Goal: Information Seeking & Learning: Learn about a topic

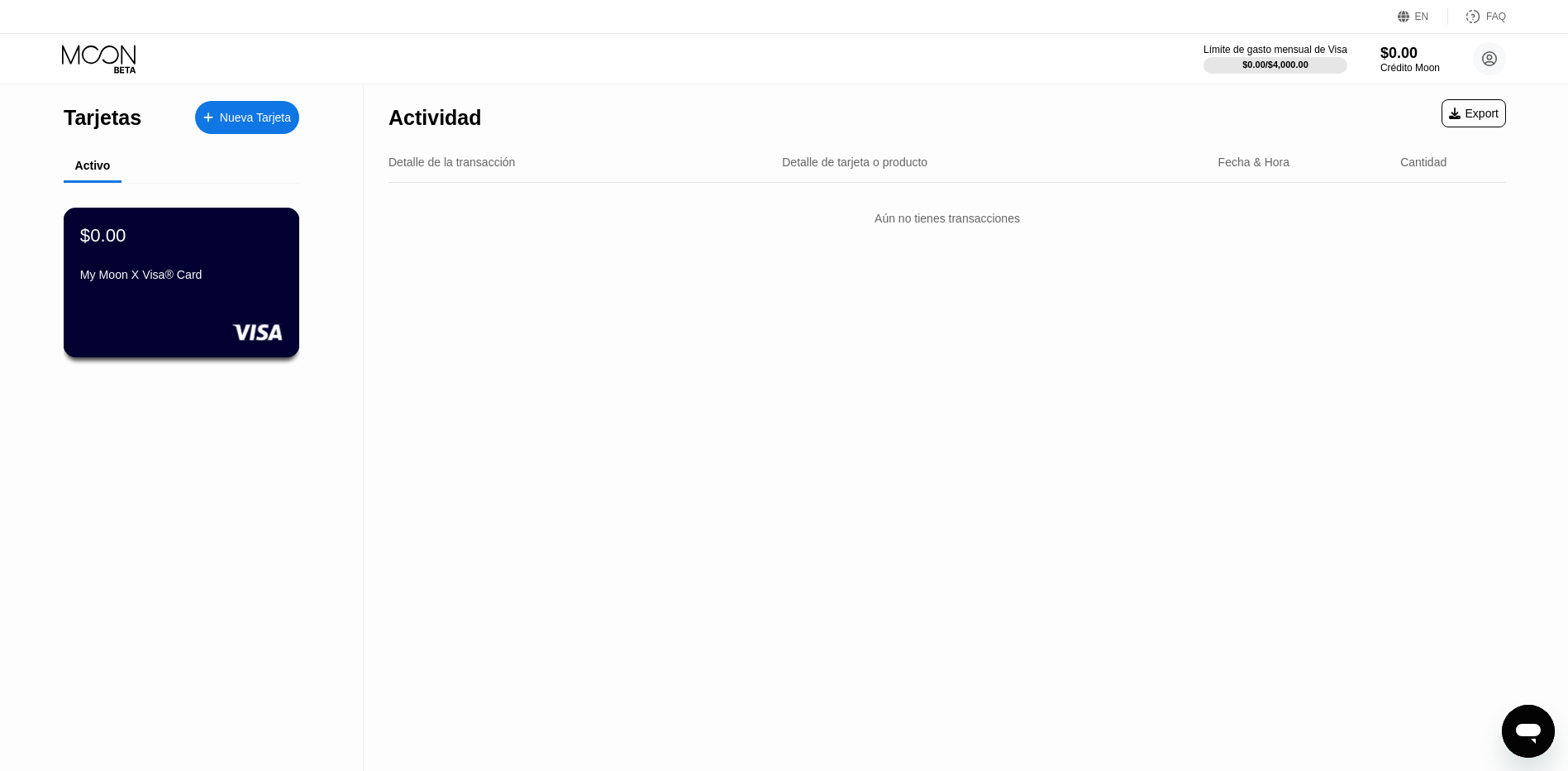
click at [231, 259] on div "$0.00 My Moon X Visa® Card" at bounding box center [182, 255] width 203 height 64
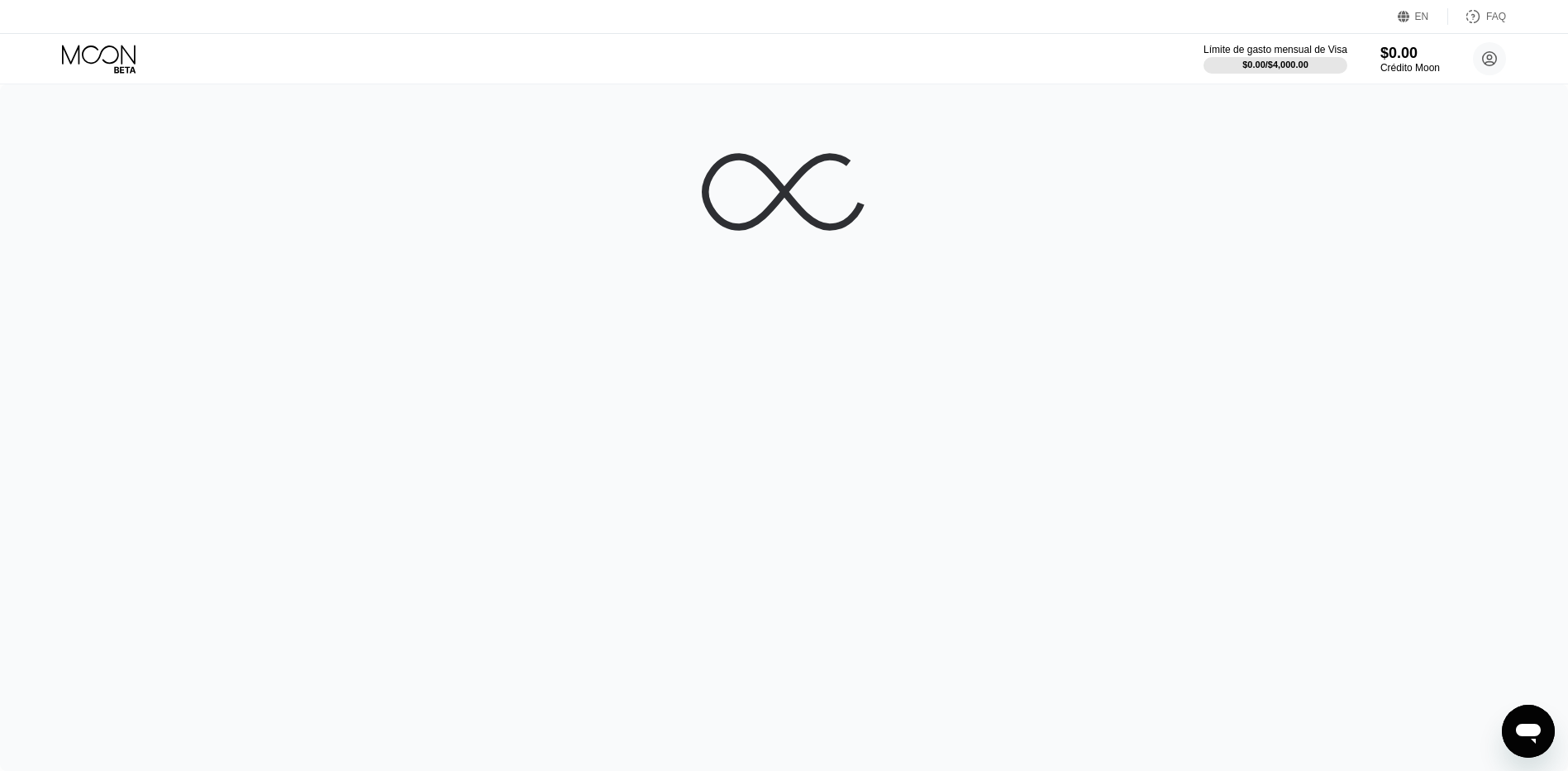
click at [107, 68] on icon at bounding box center [100, 59] width 76 height 29
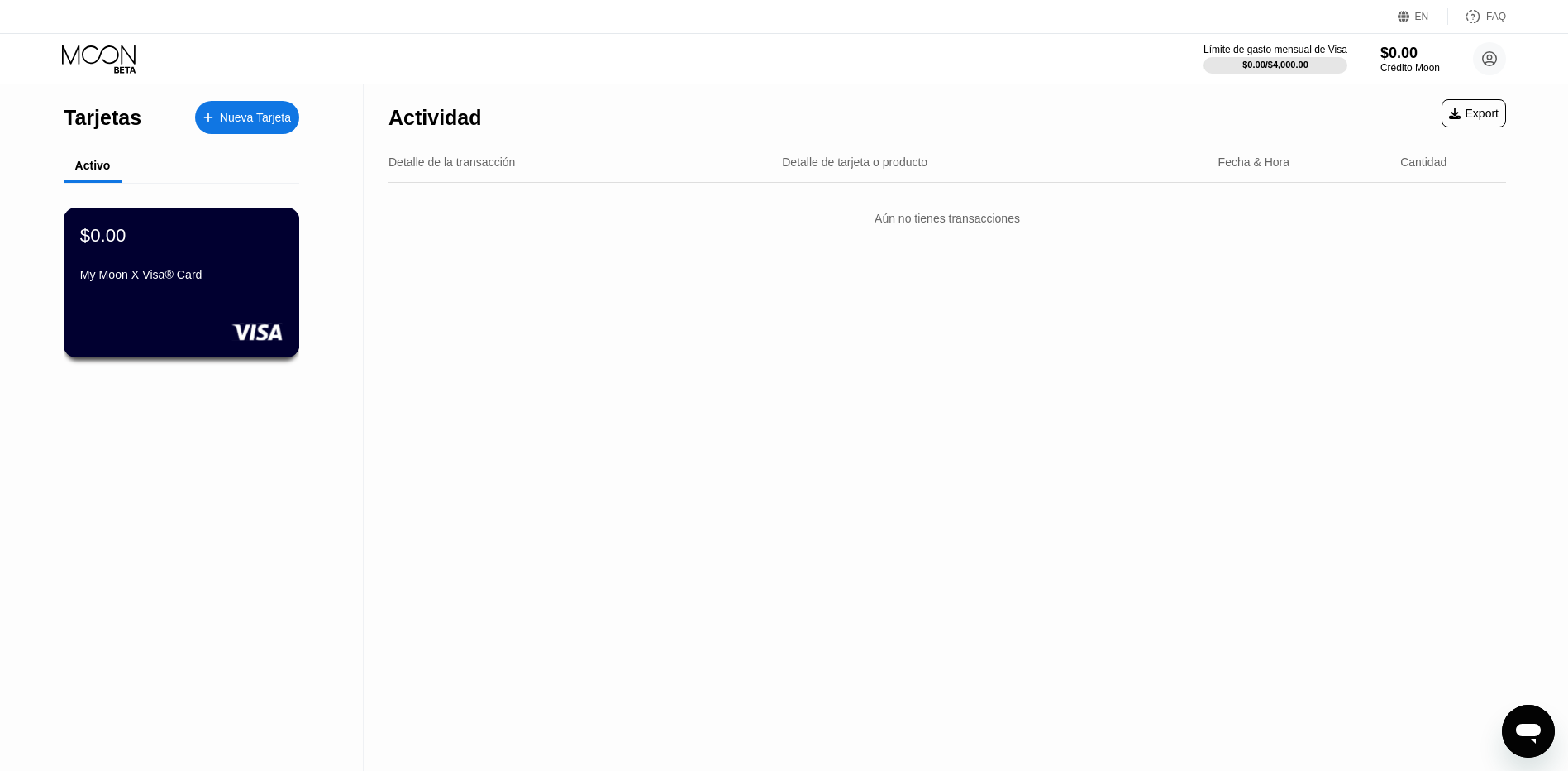
click at [114, 323] on div "$0.00 My Moon X Visa® Card" at bounding box center [182, 282] width 236 height 149
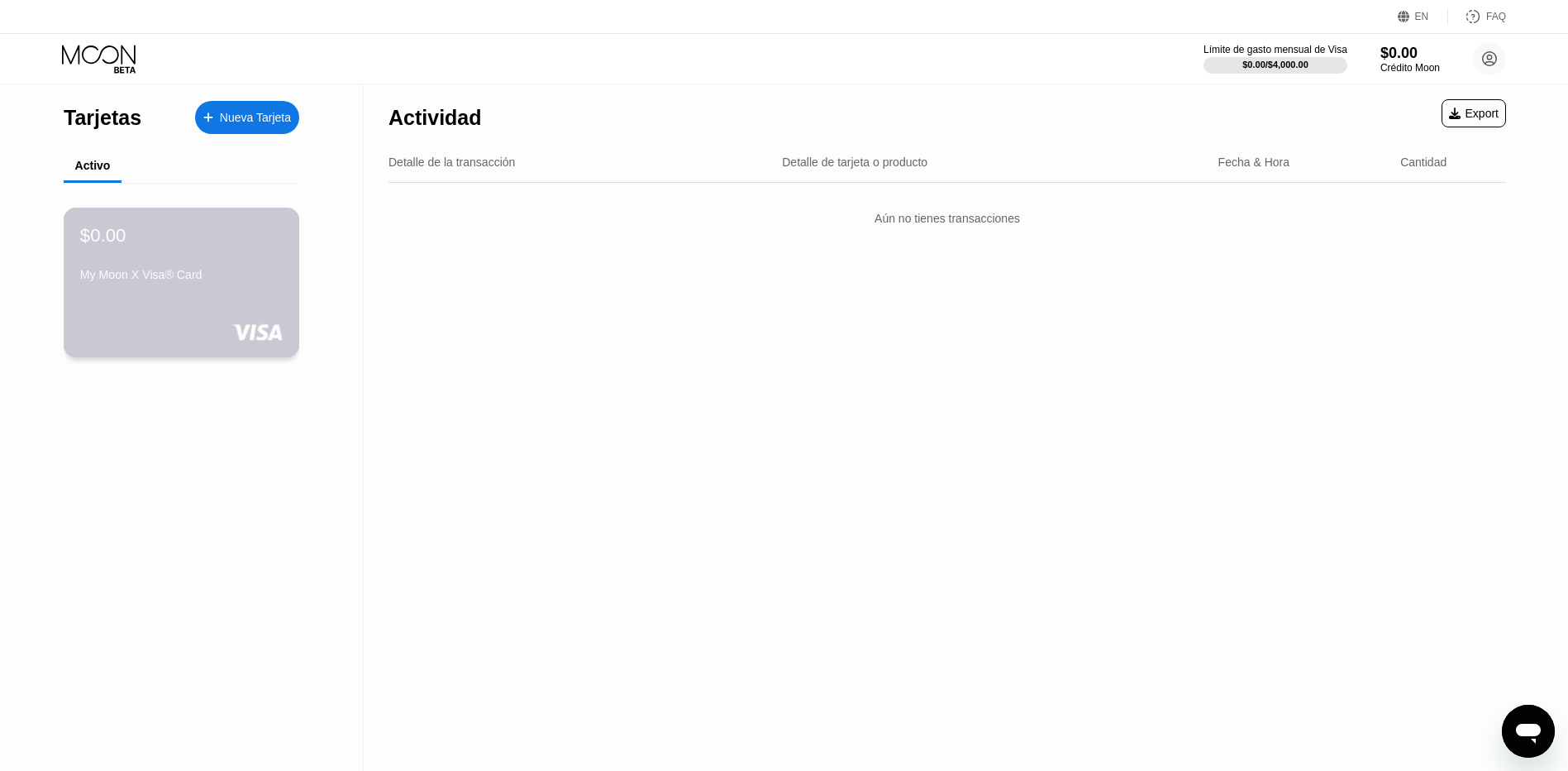
click at [145, 330] on div at bounding box center [182, 331] width 203 height 16
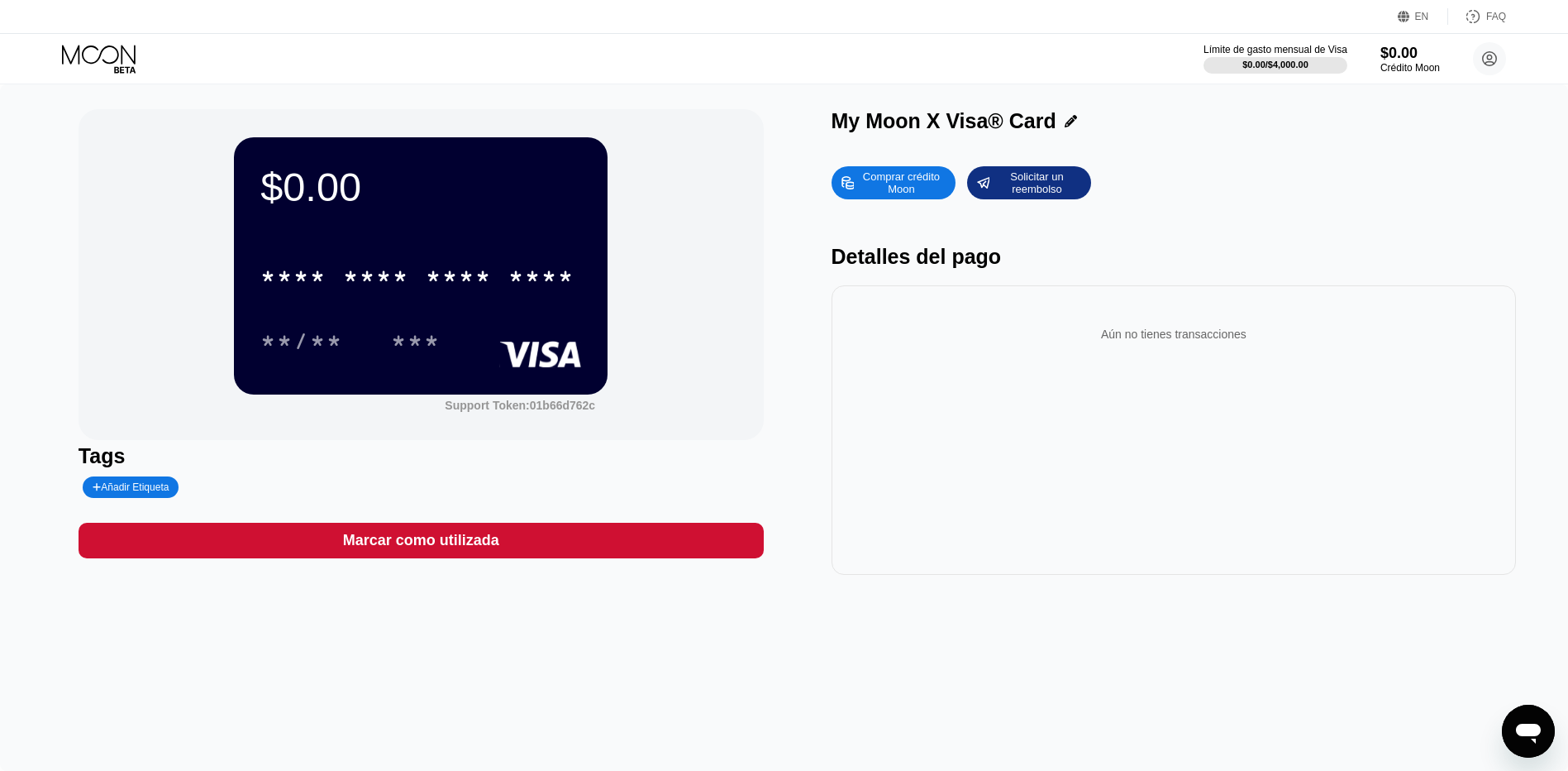
click at [498, 667] on div "$0.00 * * * * * * * * * * * * **** **/** *** Support Token: 01b66d762c Tags Aña…" at bounding box center [784, 427] width 1568 height 686
click at [957, 675] on div "$0.00 * * * * * * * * * * * * **** **/** *** Support Token: 01b66d762c Tags Aña…" at bounding box center [784, 427] width 1568 height 686
click at [1494, 58] on circle at bounding box center [1489, 58] width 33 height 33
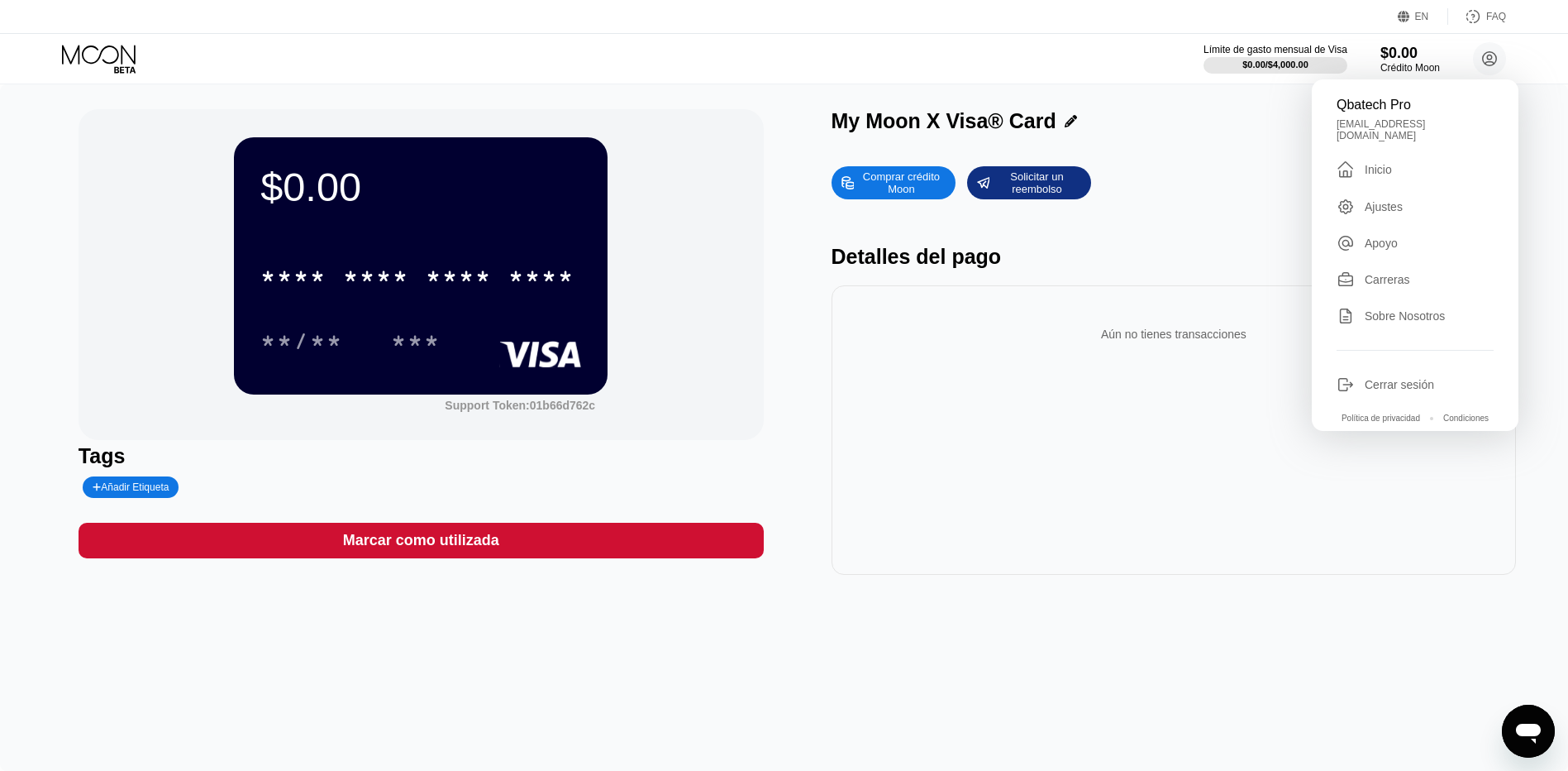
click at [1389, 200] on div "Ajustes" at bounding box center [1383, 207] width 38 height 13
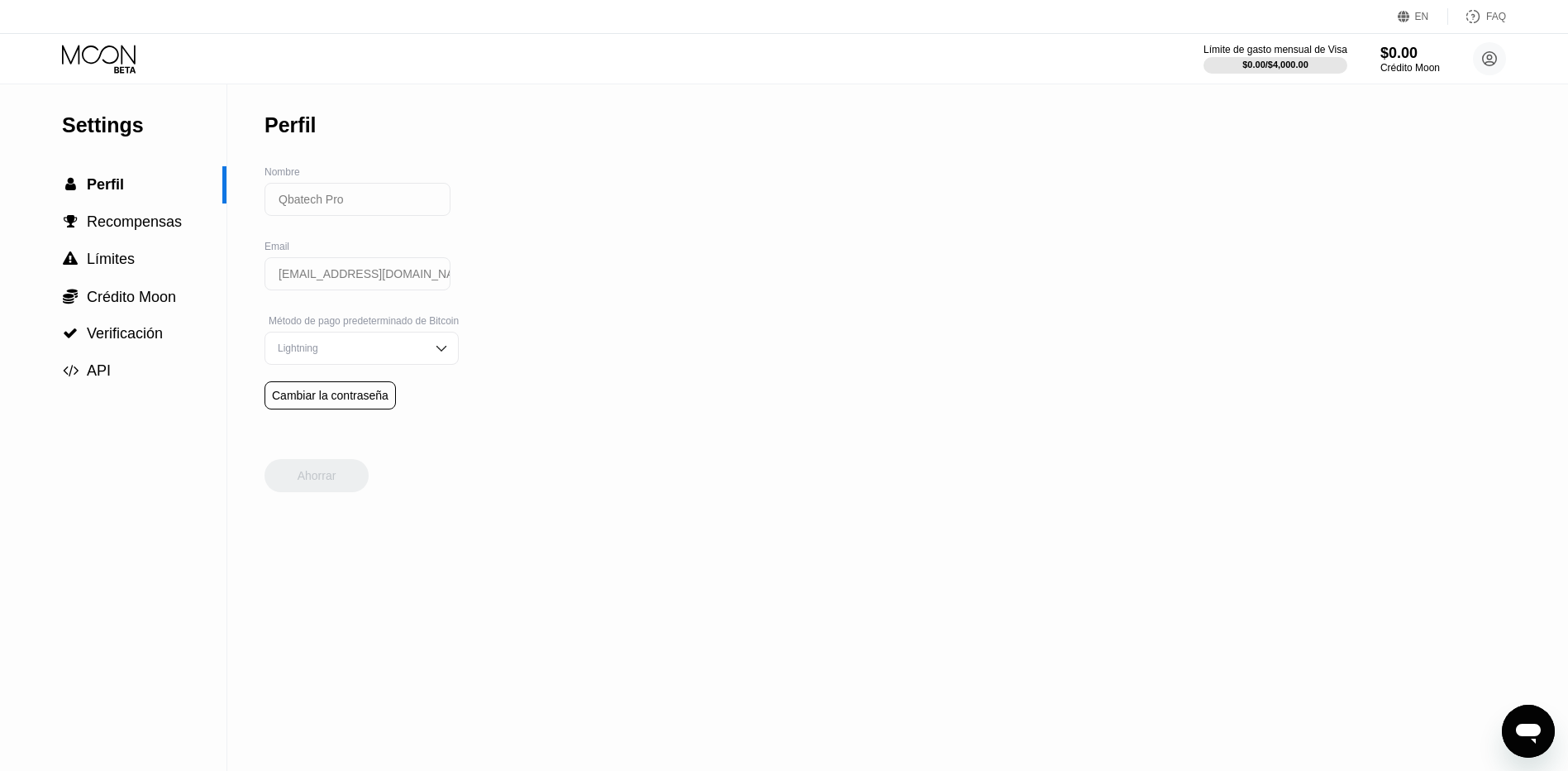
click at [107, 59] on icon at bounding box center [100, 59] width 76 height 29
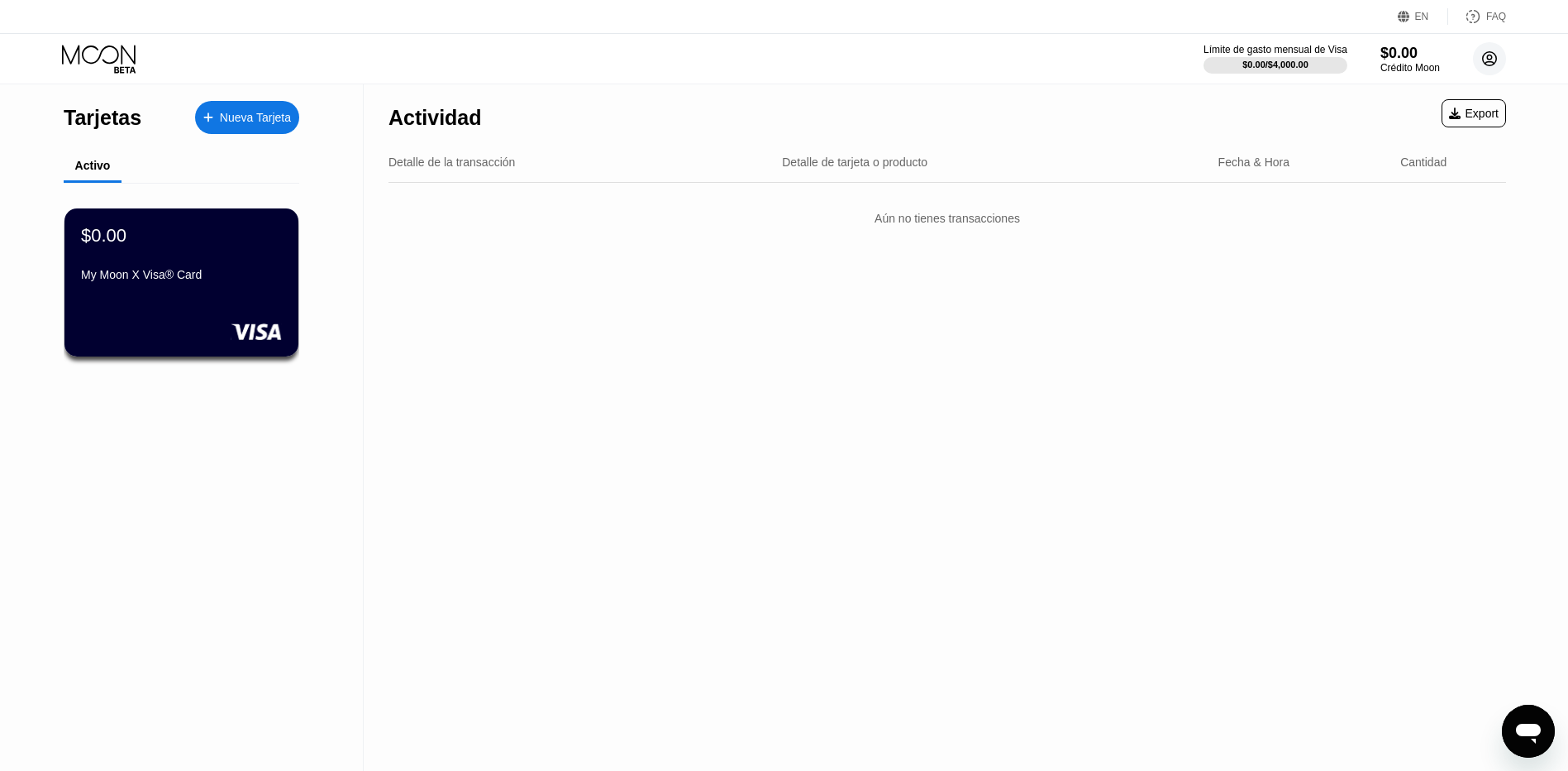
click at [1490, 65] on icon at bounding box center [1490, 58] width 14 height 14
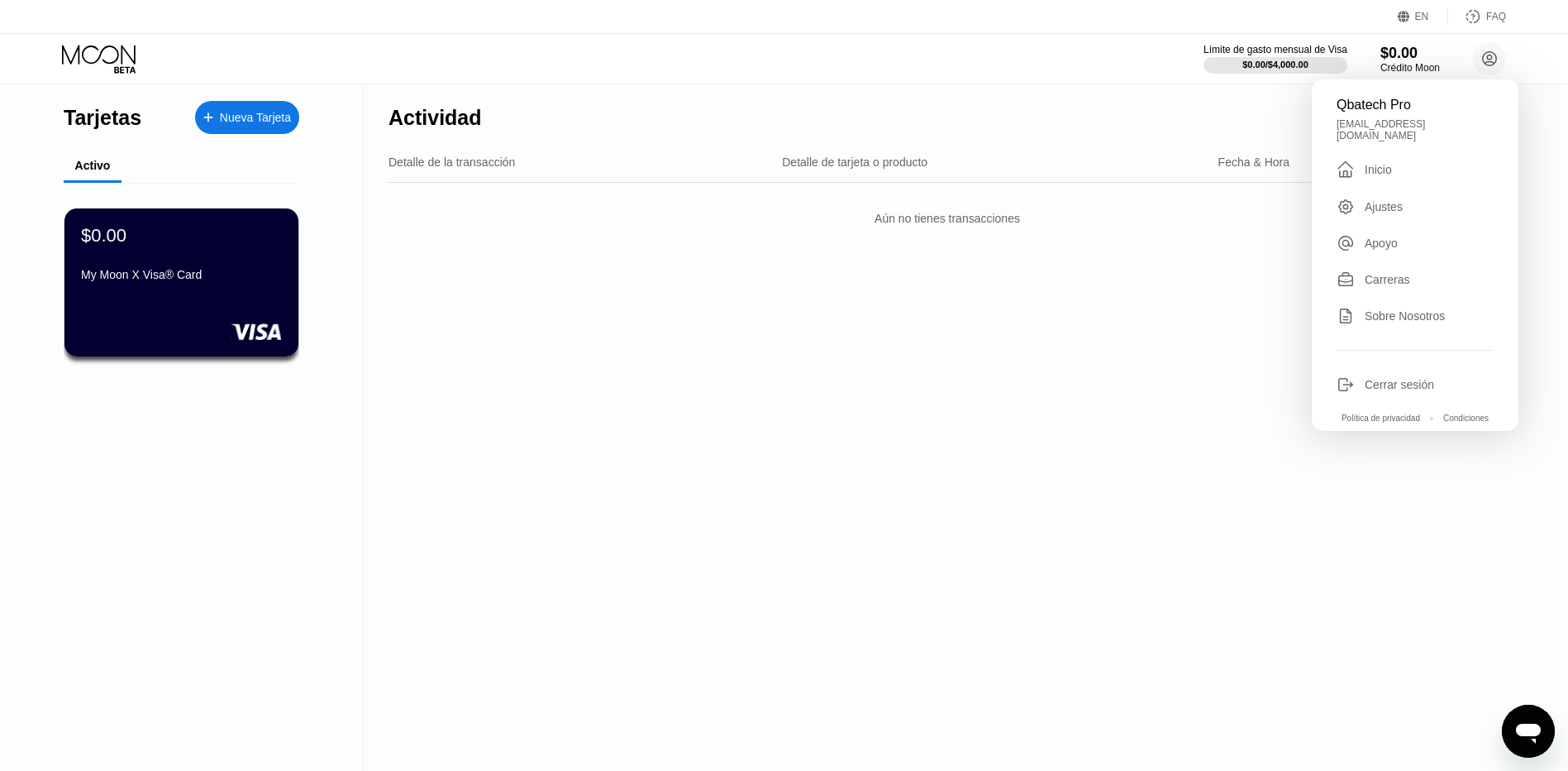
click at [1382, 209] on div "Qbatech Pro qbatechpro@gmail.com  Inicio Ajustes Apoyo Carreras Sobre Nosotros…" at bounding box center [1415, 254] width 207 height 351
click at [1389, 200] on div "Ajustes" at bounding box center [1383, 207] width 38 height 13
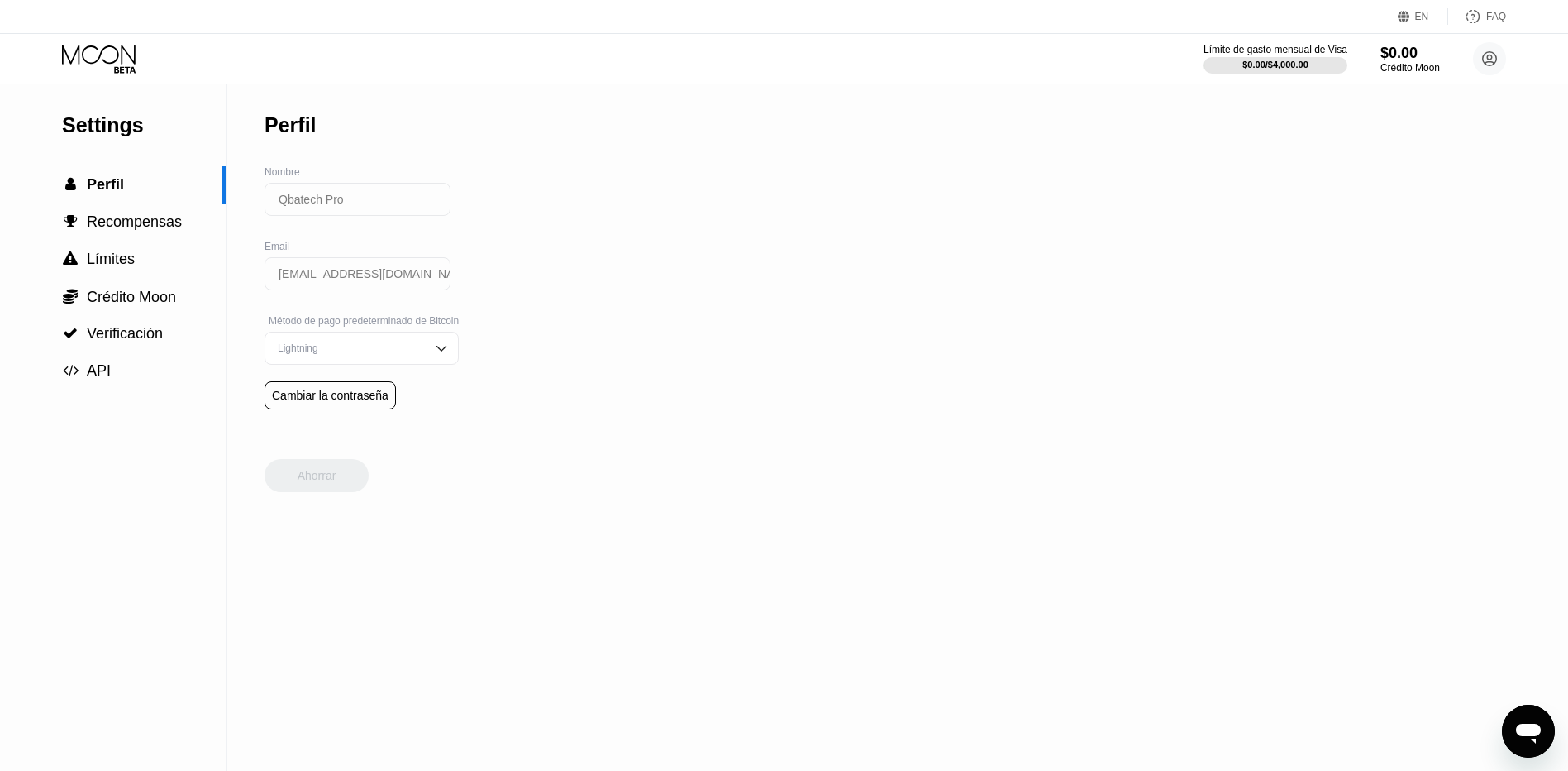
click at [117, 56] on icon at bounding box center [100, 59] width 76 height 29
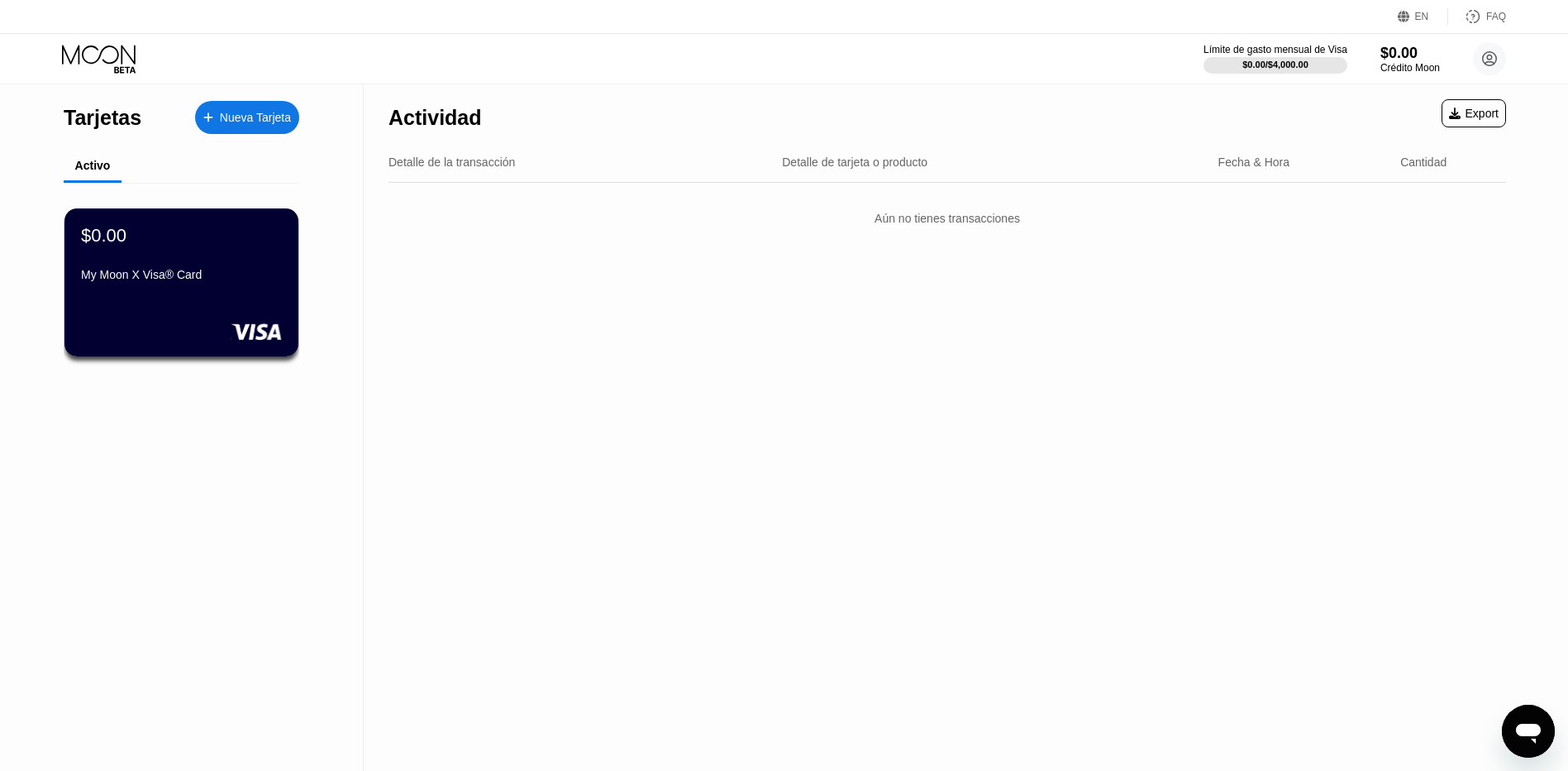
click at [1496, 16] on div "FAQ" at bounding box center [1495, 16] width 20 height 11
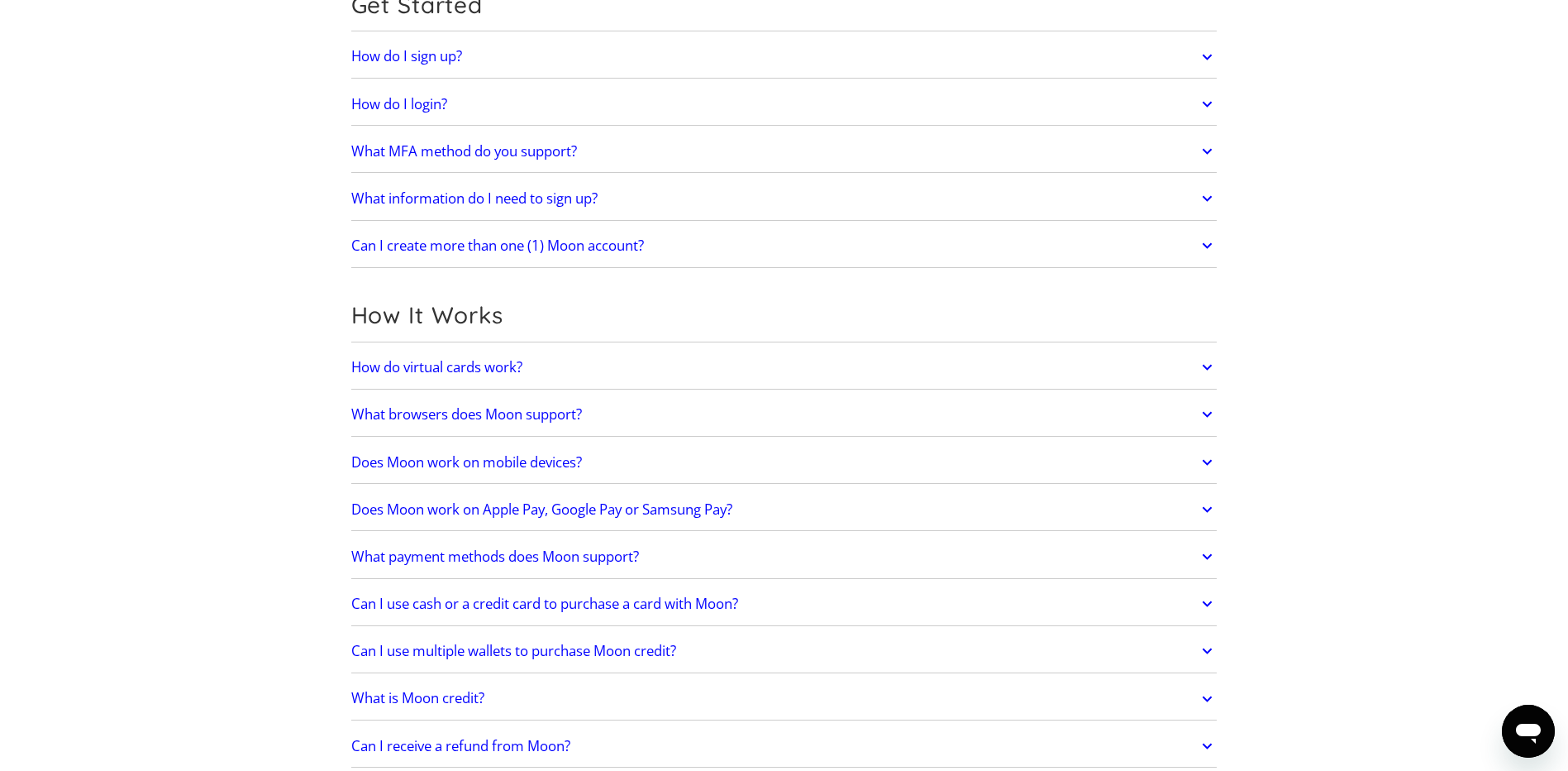
scroll to position [248, 0]
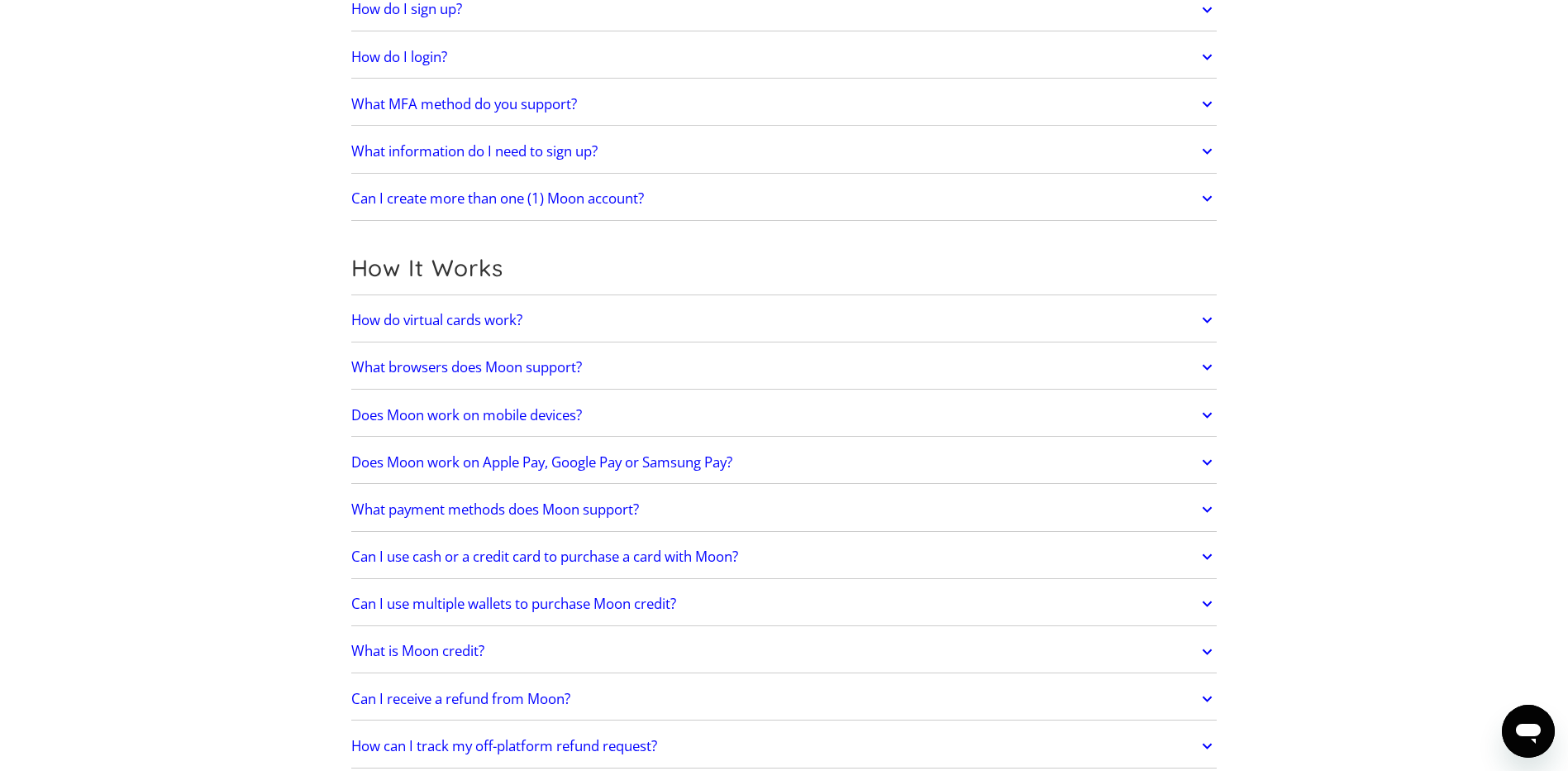
click at [581, 468] on h2 "Does Moon work on Apple Pay, Google Pay or Samsung Pay?" at bounding box center [541, 462] width 381 height 16
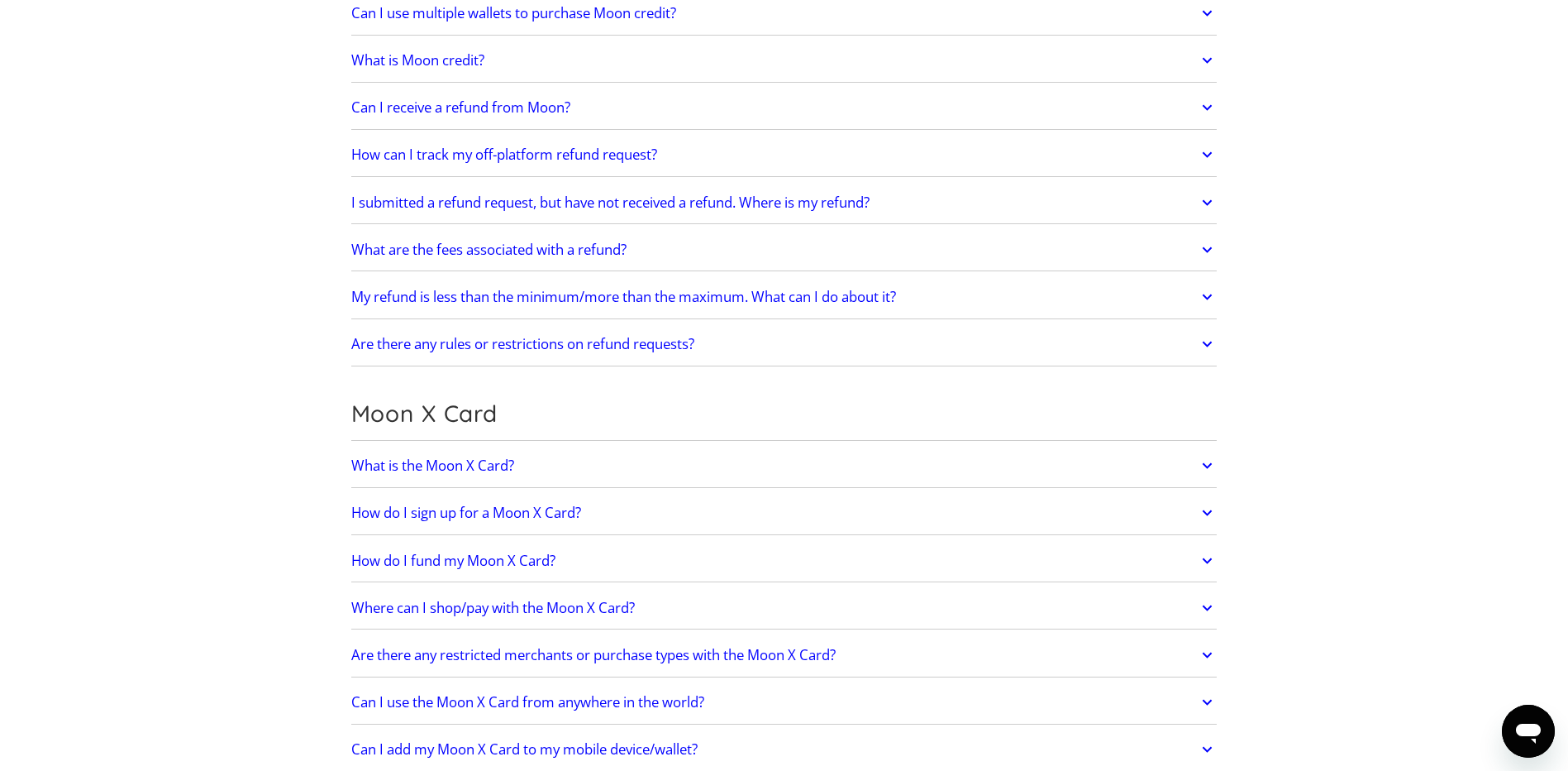
scroll to position [992, 0]
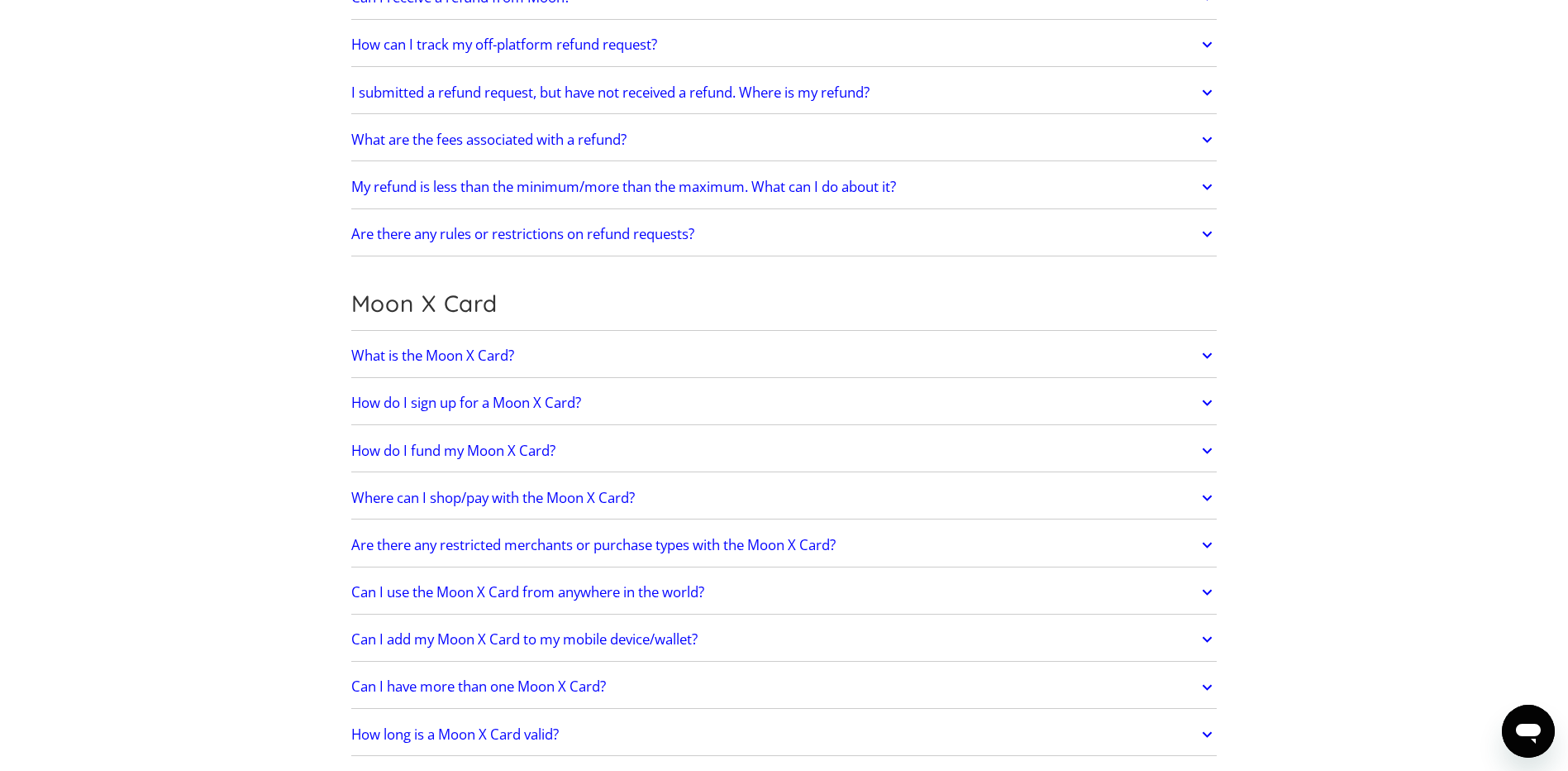
click at [484, 498] on h2 "Where can I shop/pay with the Moon X Card?" at bounding box center [492, 497] width 283 height 16
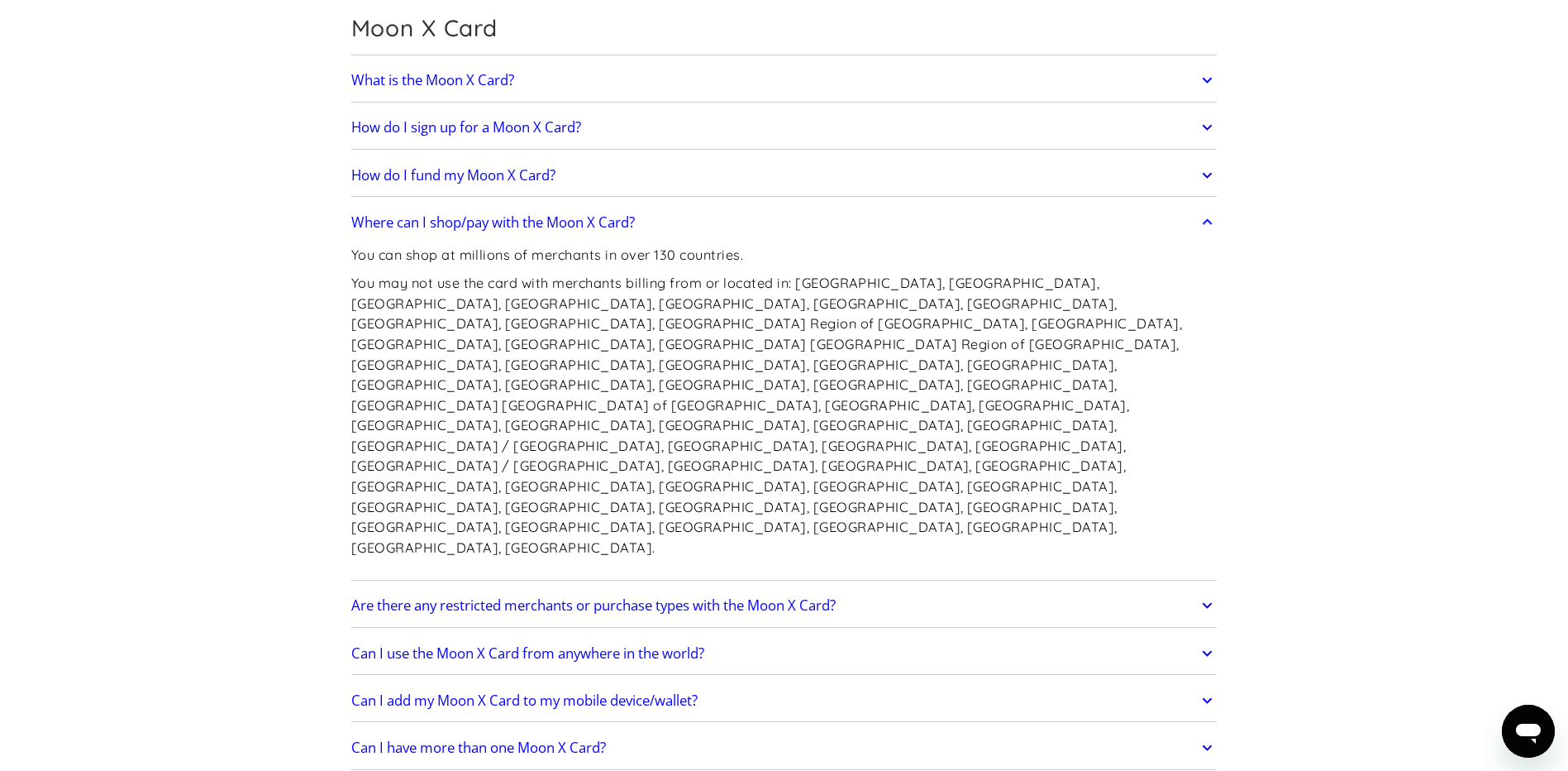
scroll to position [1323, 0]
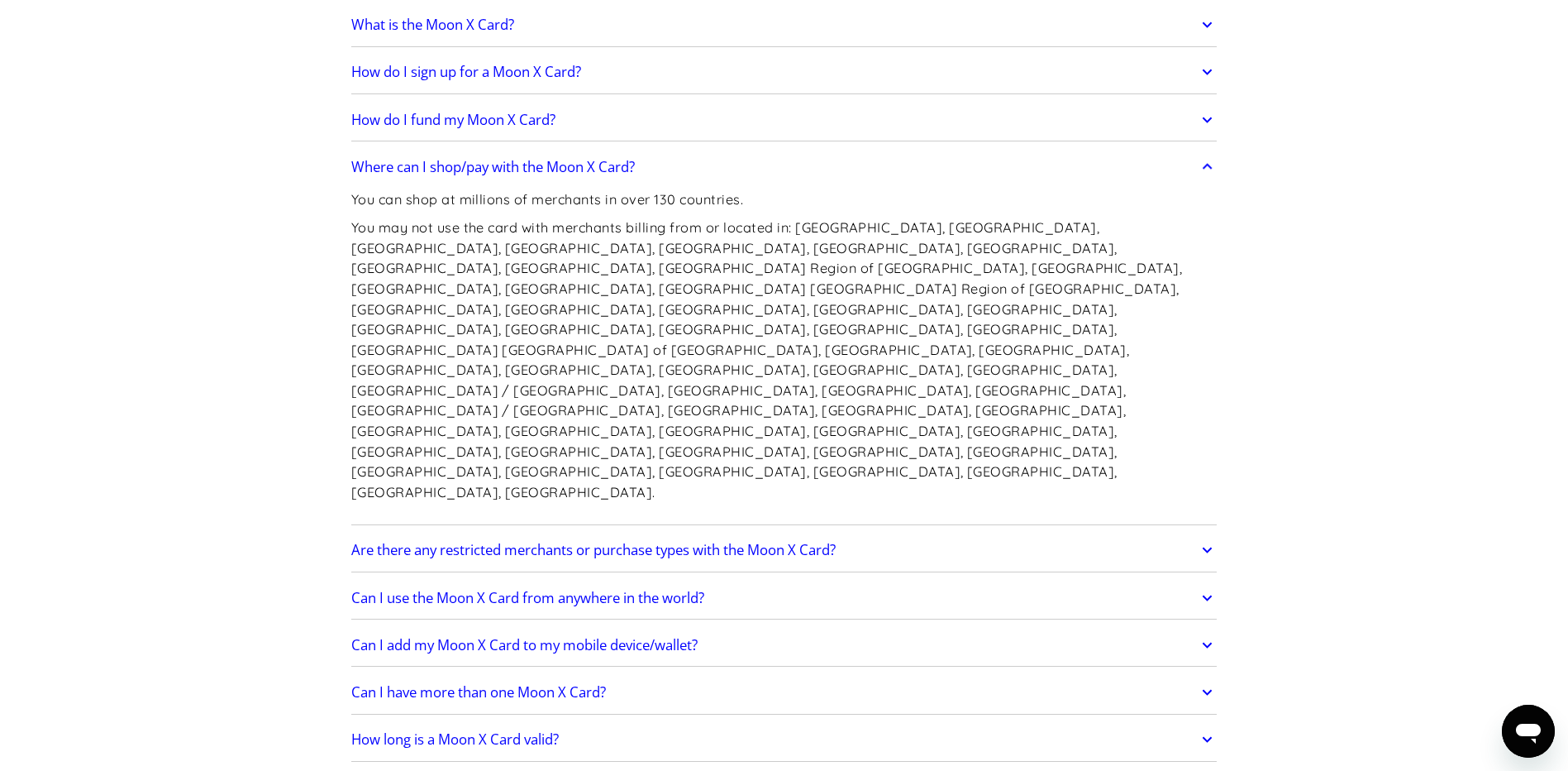
click at [694, 589] on h2 "Can I use the Moon X Card from anywhere in the world?" at bounding box center [527, 597] width 353 height 16
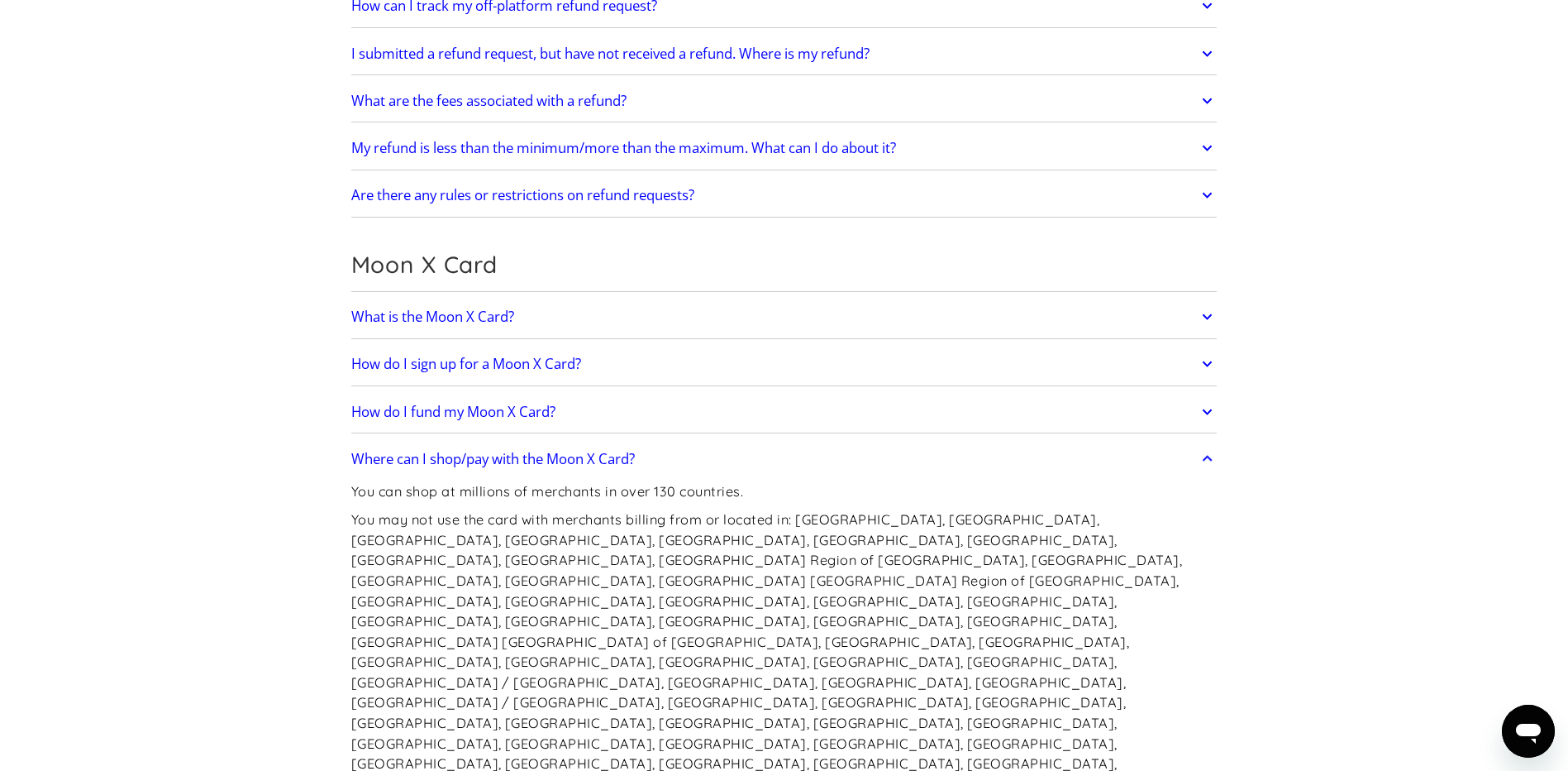
scroll to position [992, 0]
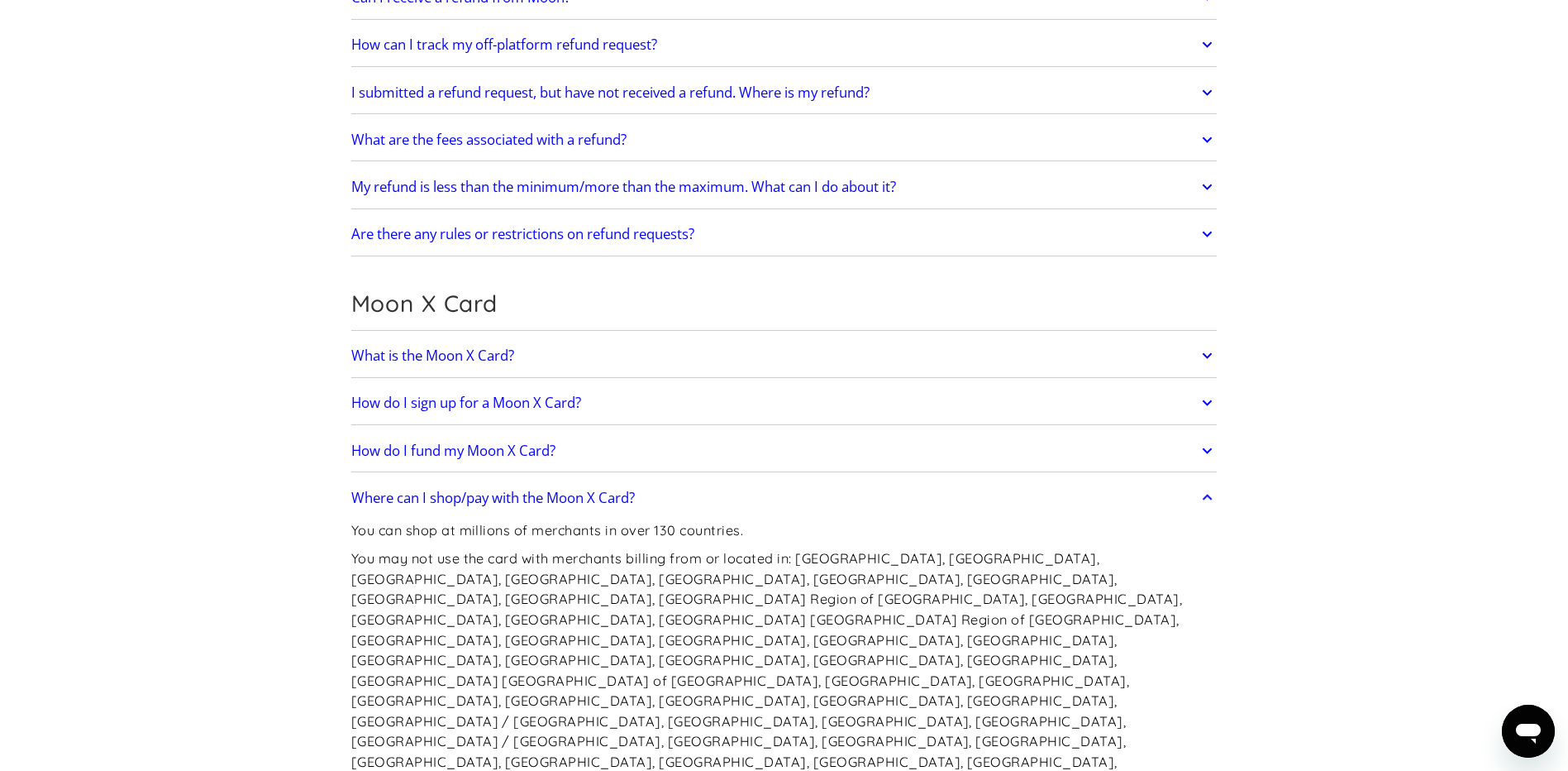
click at [496, 347] on h2 "What is the Moon X Card?" at bounding box center [432, 355] width 163 height 16
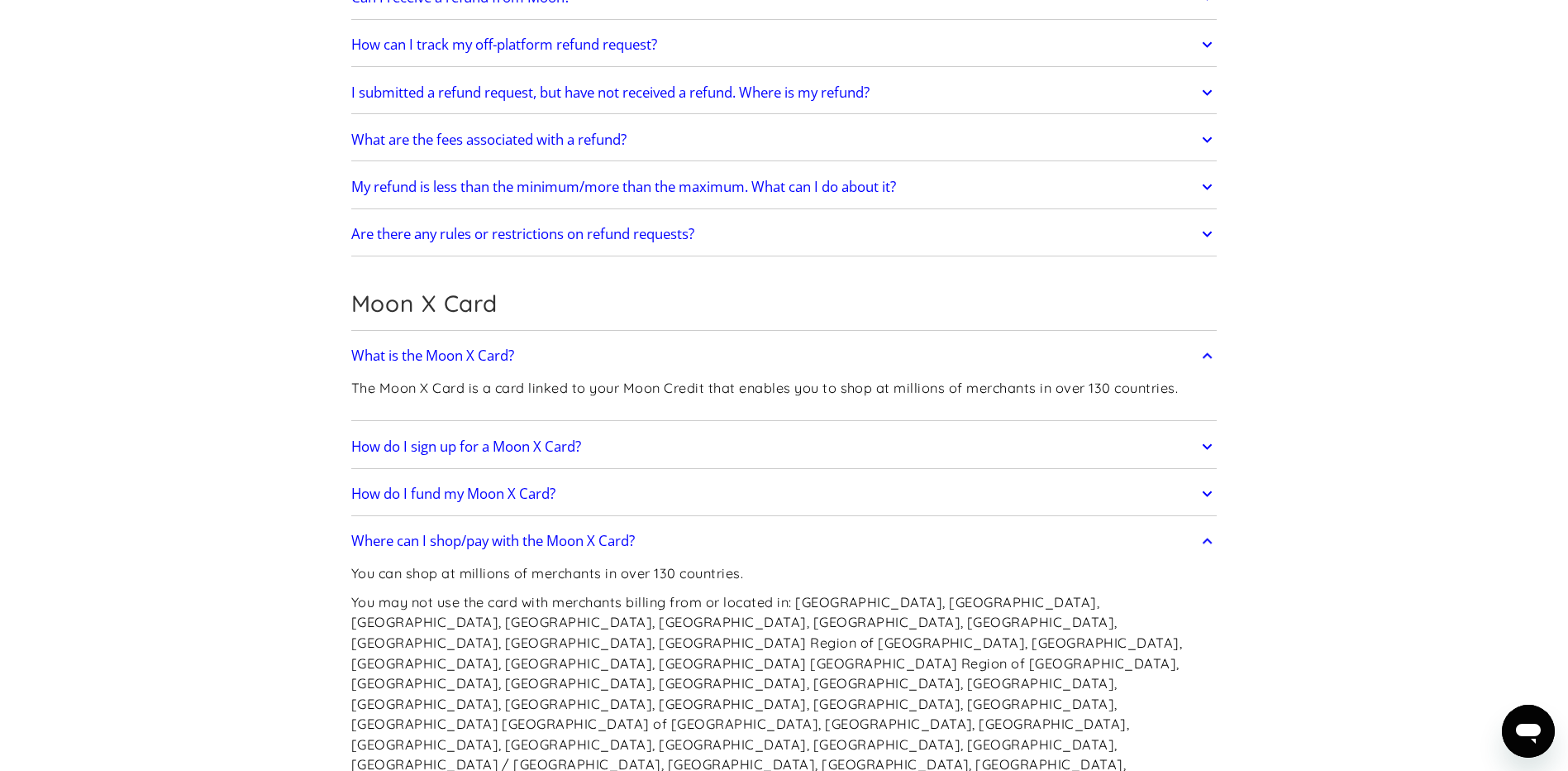
click at [523, 494] on h2 "How do I fund my Moon X Card?" at bounding box center [452, 493] width 204 height 16
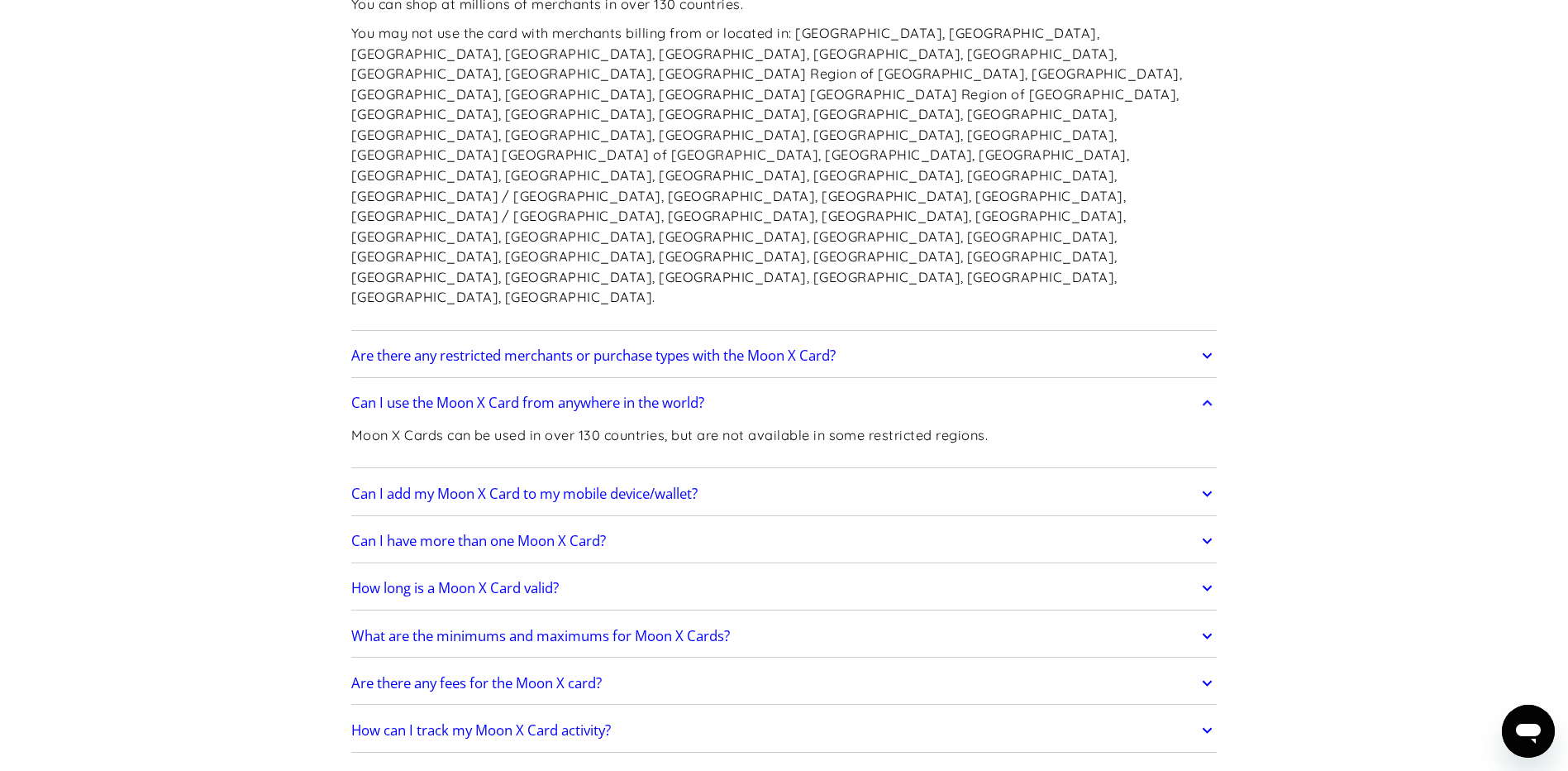
scroll to position [1654, 0]
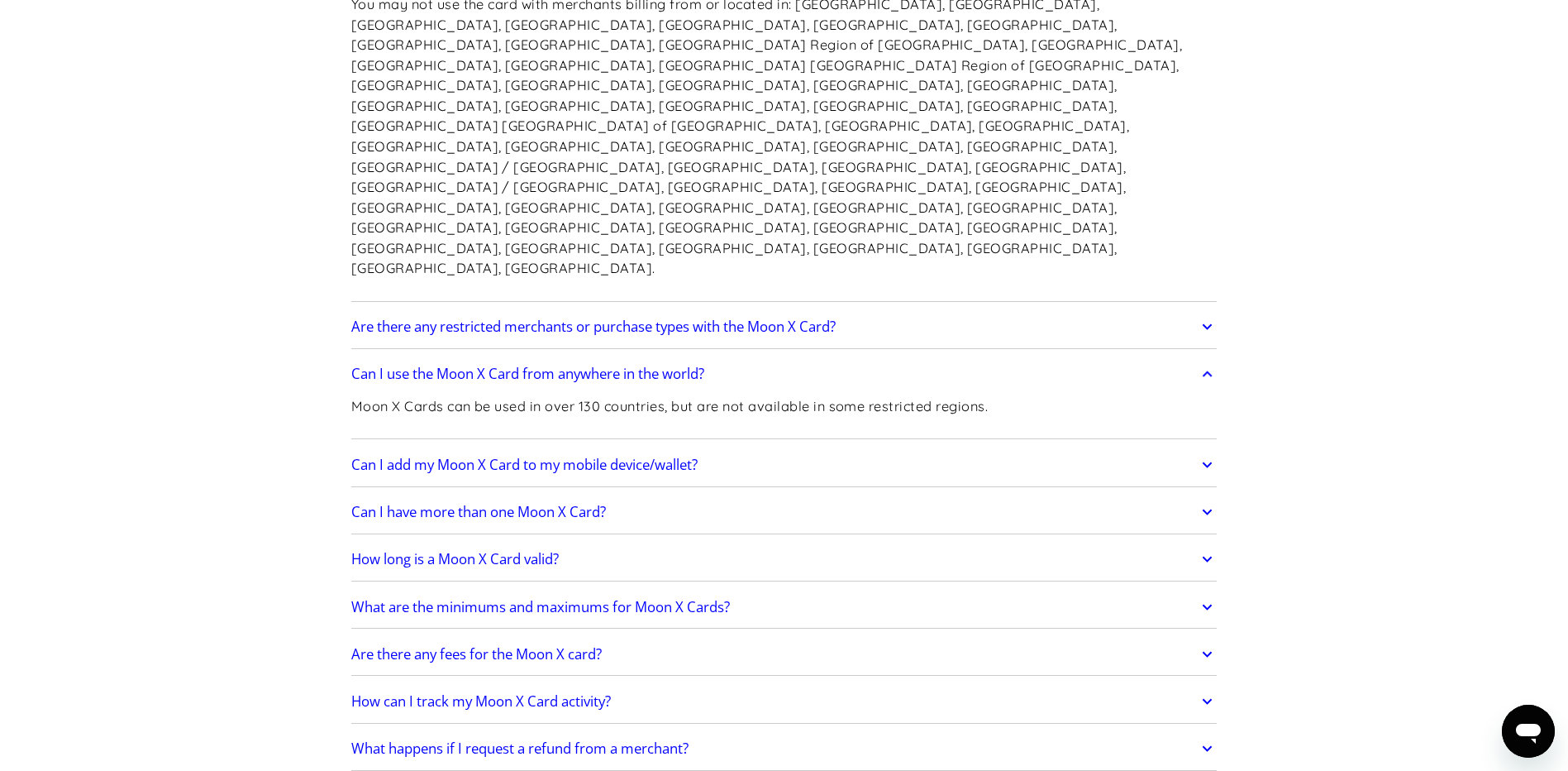
click at [666, 456] on h2 "Can I add my Moon X Card to my mobile device/wallet?" at bounding box center [524, 464] width 346 height 16
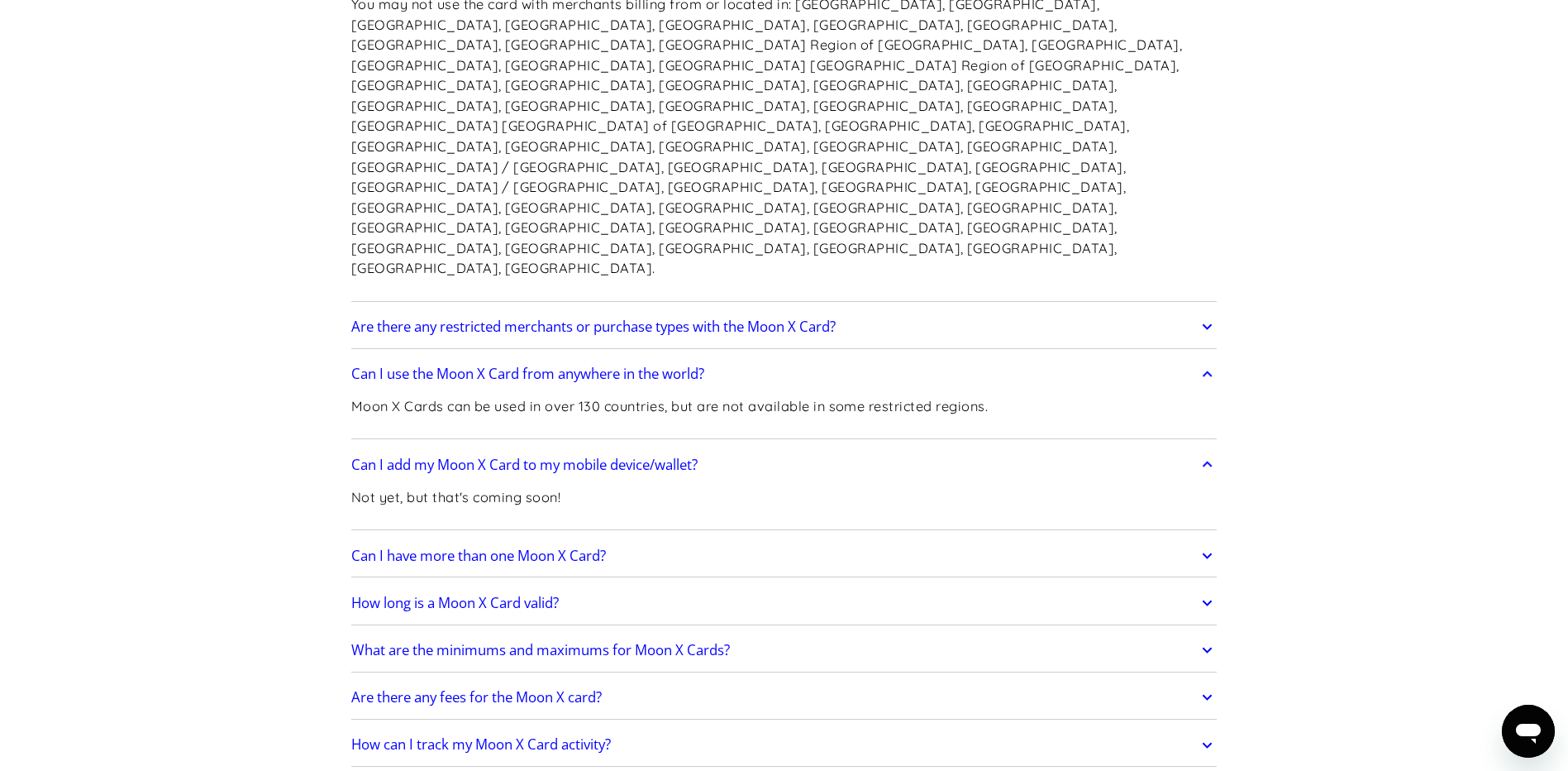
click at [563, 547] on h2 "Can I have more than one Moon X Card?" at bounding box center [478, 555] width 254 height 16
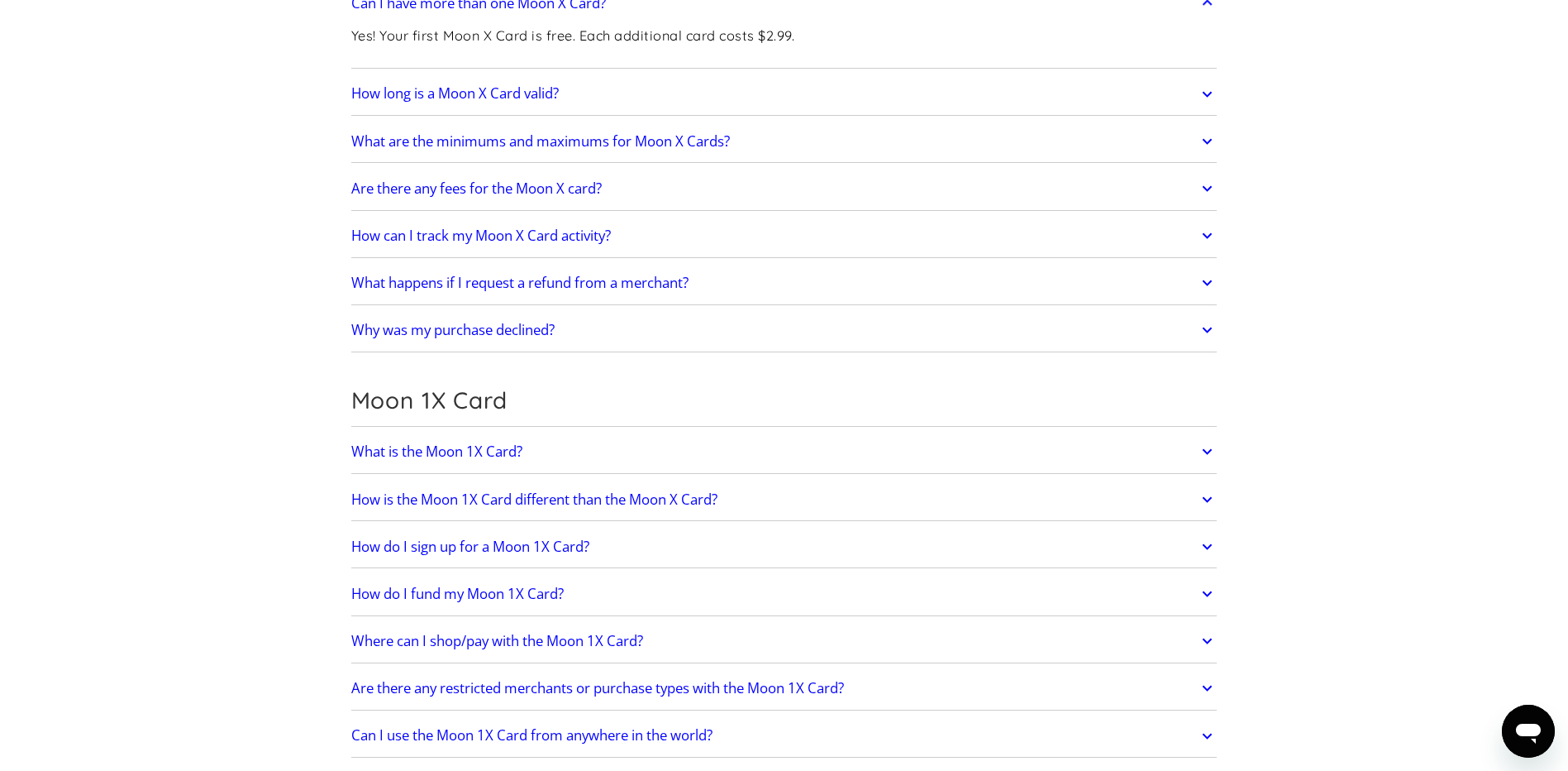
scroll to position [2233, 0]
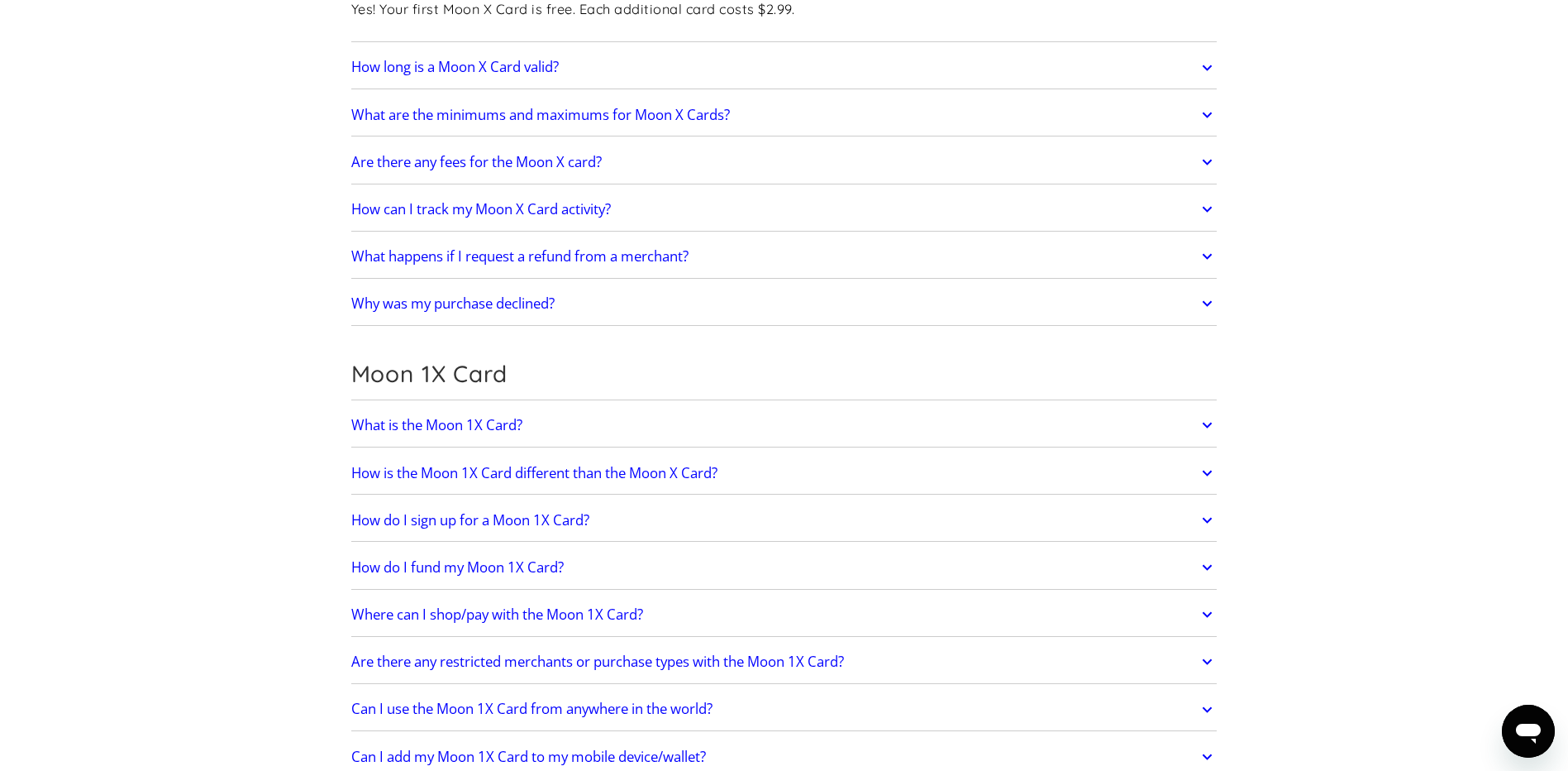
click at [539, 465] on h2 "How is the Moon 1X Card different than the Moon X Card?" at bounding box center [534, 473] width 366 height 16
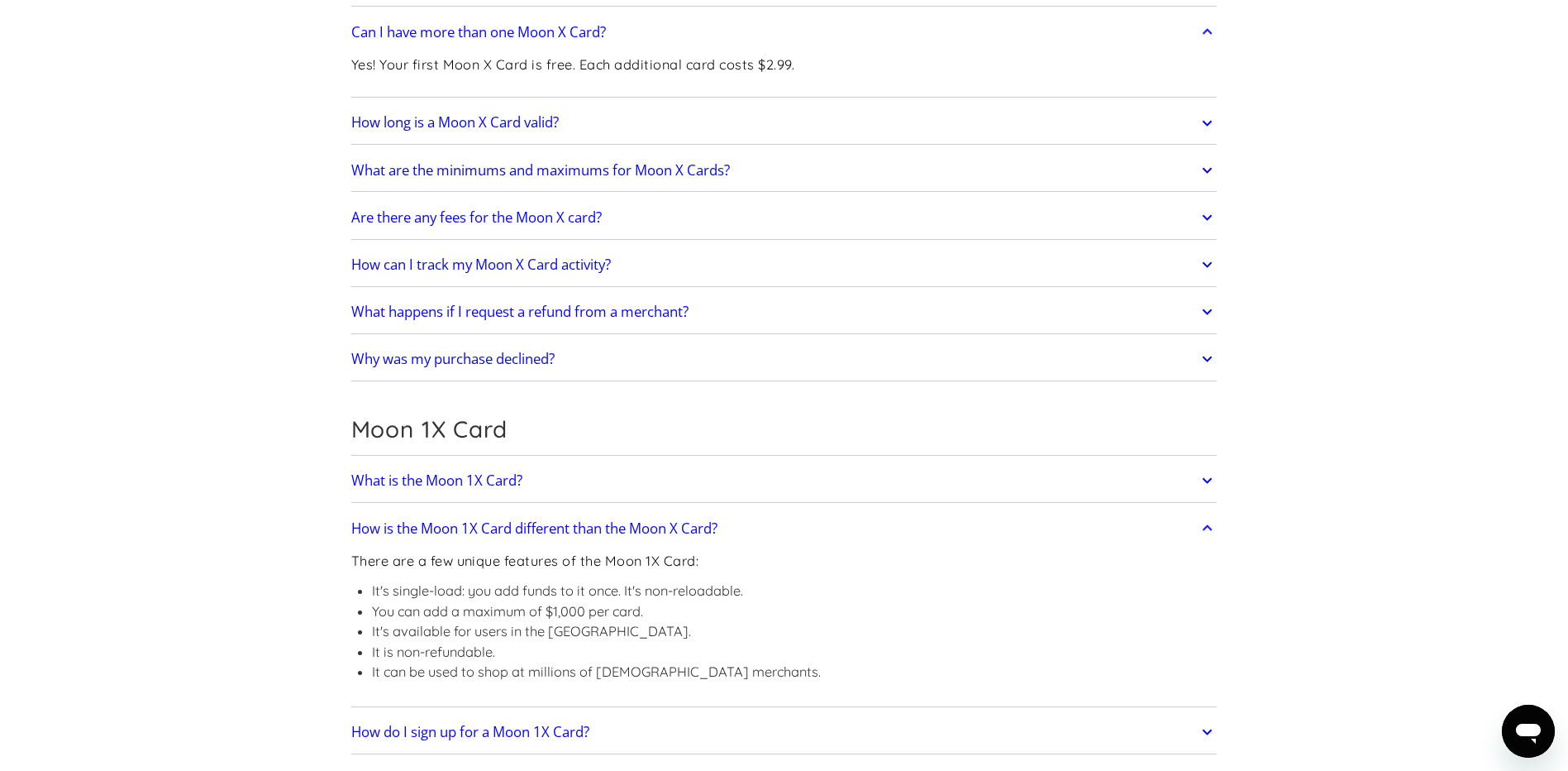
scroll to position [2149, 0]
